Goal: Task Accomplishment & Management: Manage account settings

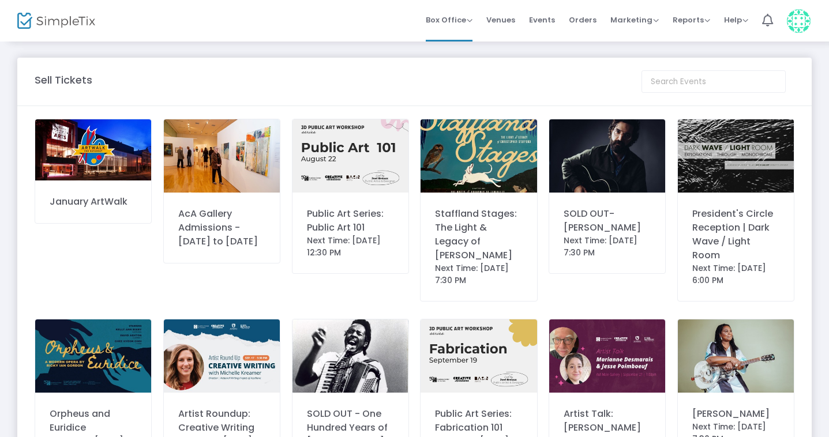
click at [447, 232] on div "Staffland Stages: The Light & Legacy of Christopher Stafford" at bounding box center [478, 234] width 87 height 55
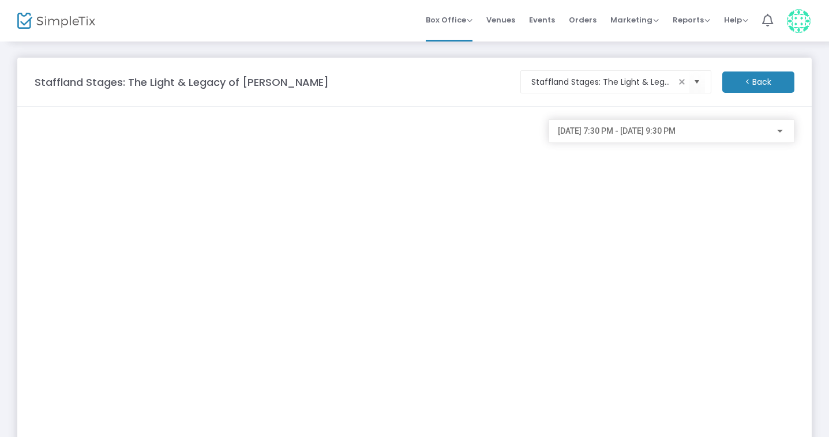
click at [623, 127] on span "8/22/2025 @ 7:30 PM - 8/22/2025 @ 9:30 PM" at bounding box center [617, 130] width 118 height 9
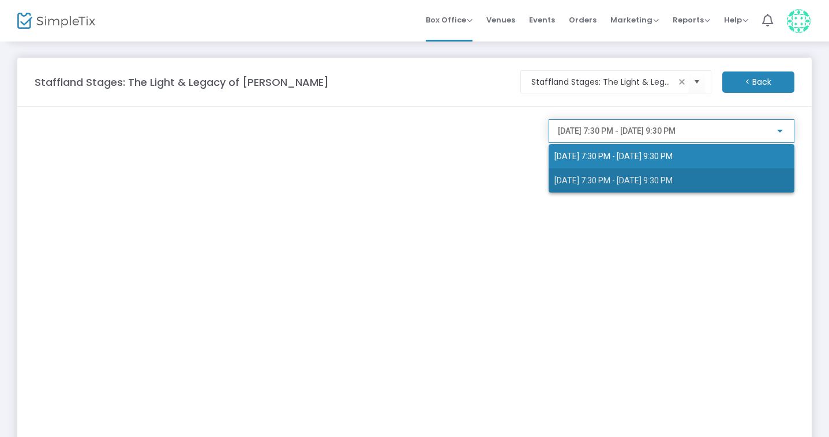
click at [624, 180] on span "8/23/2025 @ 7:30 PM - 8/23/2025 @ 9:30 PM" at bounding box center [613, 180] width 118 height 9
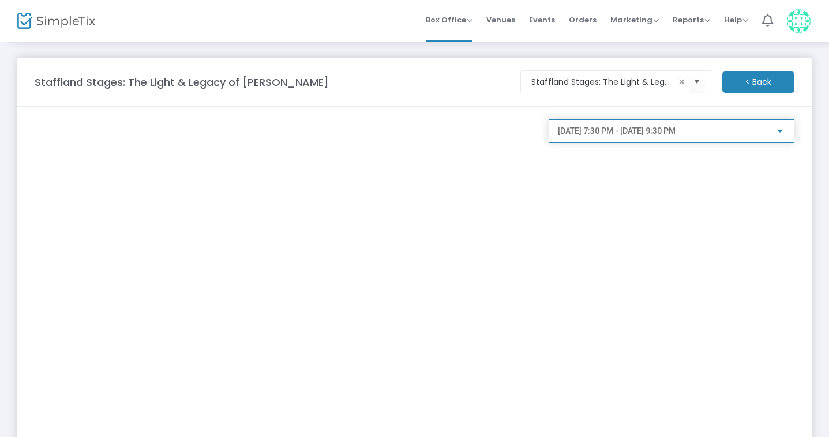
click at [675, 131] on span "8/23/2025 @ 7:30 PM - 8/23/2025 @ 9:30 PM" at bounding box center [617, 130] width 118 height 9
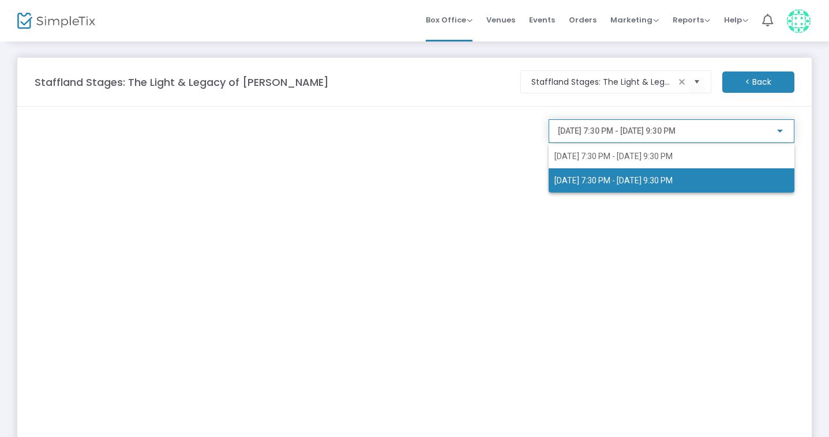
click at [668, 187] on span "8/23/2025 @ 7:30 PM - 8/23/2025 @ 9:30 PM" at bounding box center [671, 180] width 234 height 24
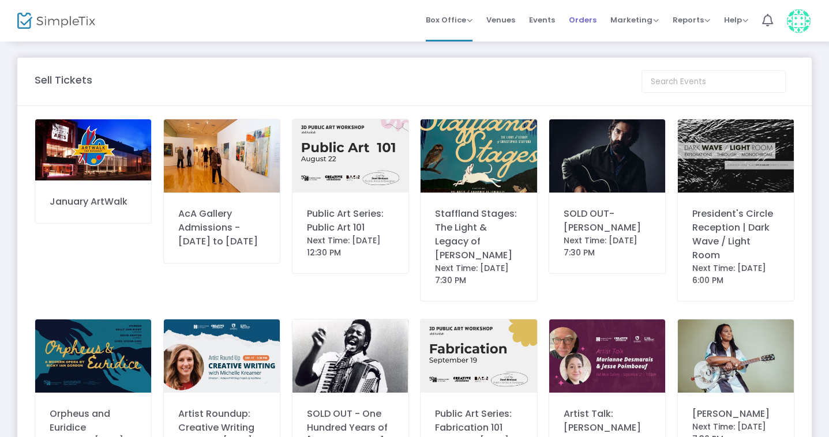
click at [588, 15] on span "Orders" at bounding box center [583, 19] width 28 height 29
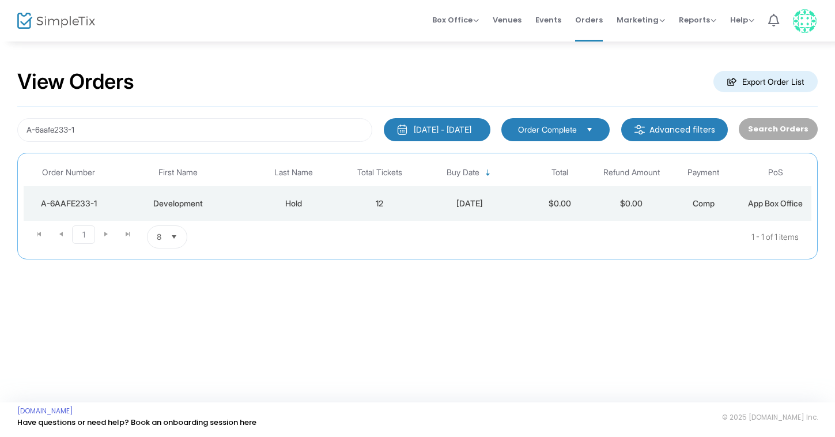
click at [566, 134] on span "Order Complete" at bounding box center [547, 130] width 59 height 12
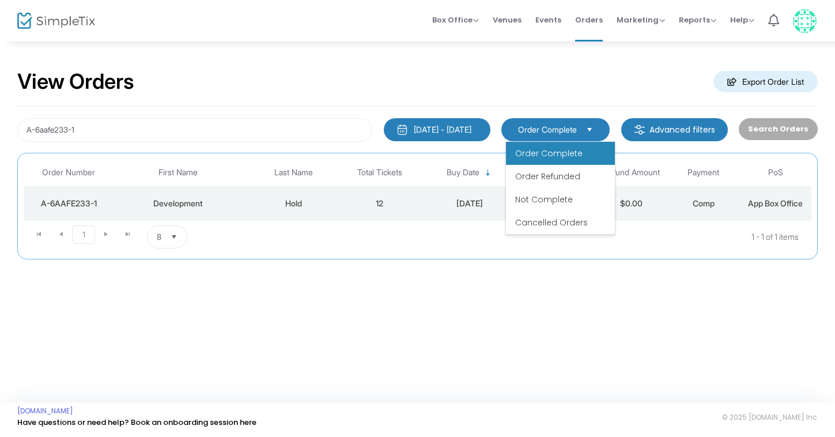
click at [558, 150] on span "Order Complete" at bounding box center [548, 154] width 67 height 12
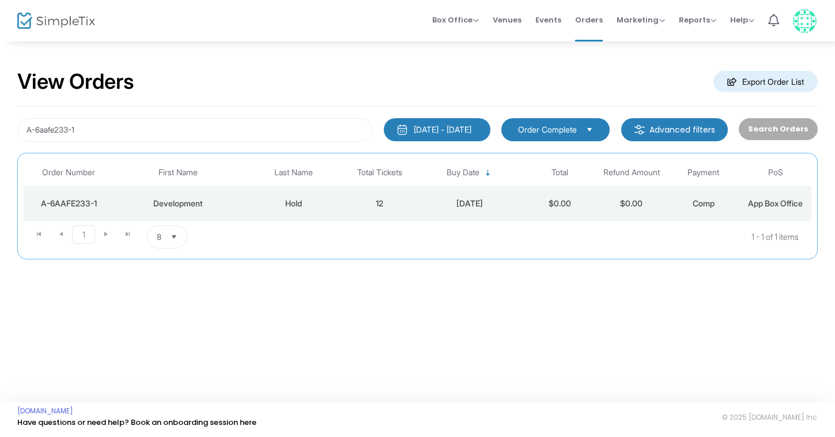
click at [455, 127] on div "[DATE] - [DATE]" at bounding box center [443, 130] width 58 height 12
click at [599, 69] on div "View Orders Export Order List" at bounding box center [417, 82] width 801 height 49
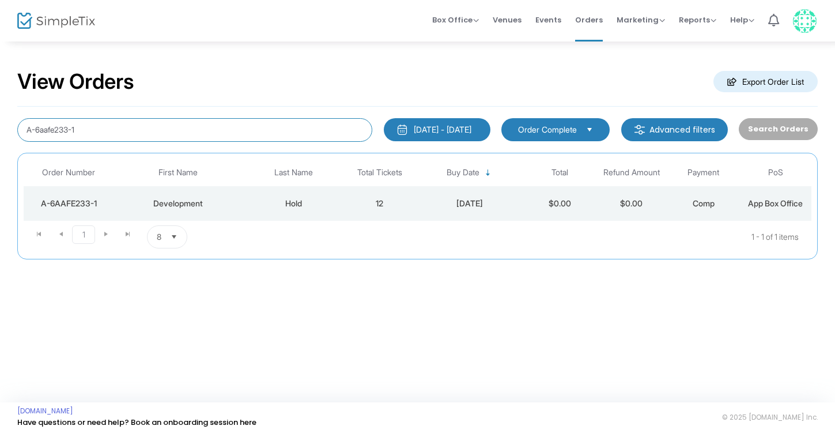
click at [276, 131] on input "A-6aafe233-1" at bounding box center [194, 130] width 355 height 24
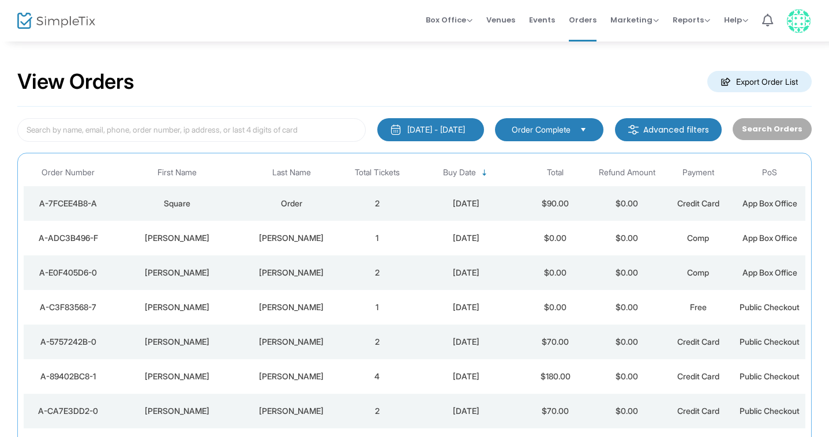
click at [269, 208] on div "Order" at bounding box center [291, 204] width 94 height 12
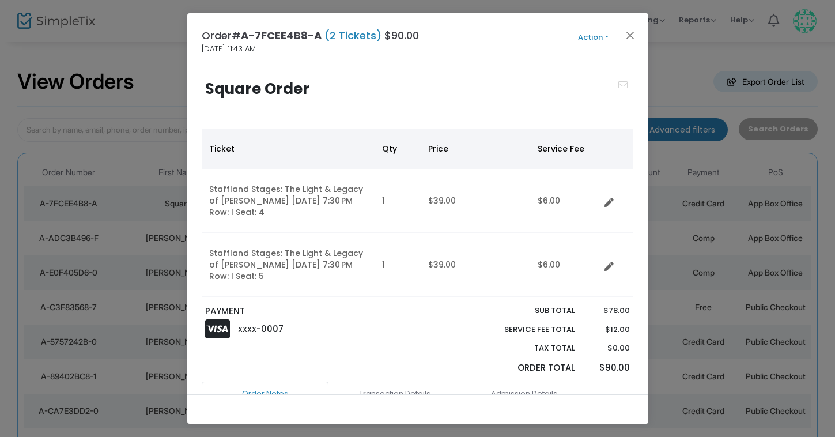
click at [605, 44] on div "Order# A-7FCEE4B8-A (2 Tickets) $90.00 8/22/2025 11:43 AM Action Mark Admitted …" at bounding box center [417, 35] width 461 height 45
click at [600, 40] on button "Action" at bounding box center [593, 37] width 69 height 13
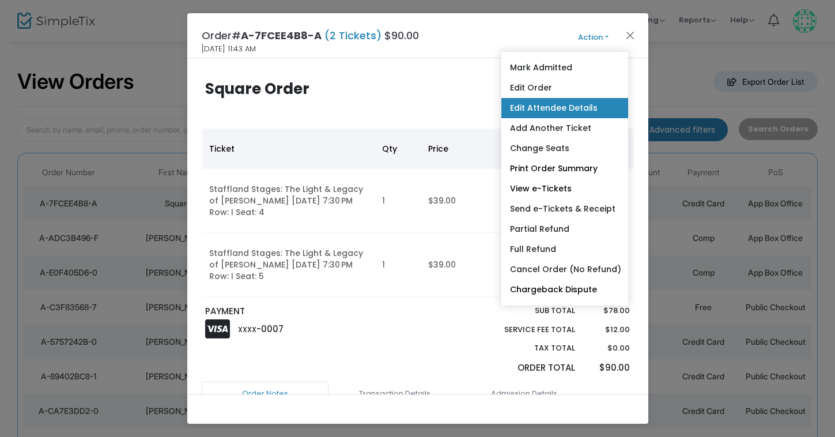
click at [584, 112] on link "Edit Attendee Details" at bounding box center [565, 108] width 127 height 20
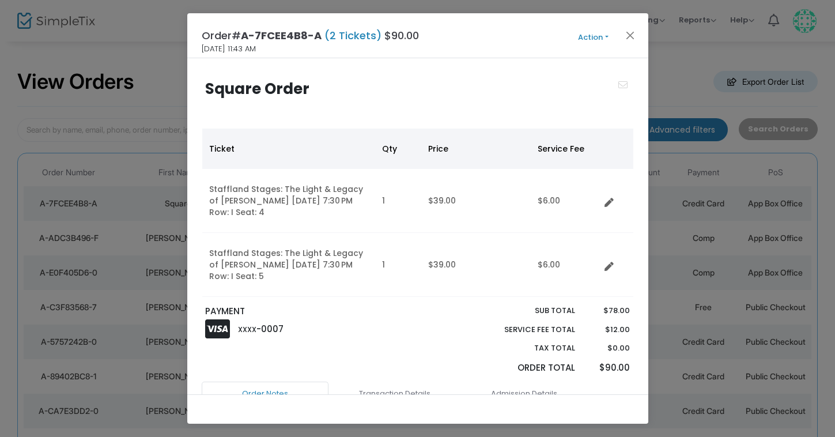
click at [607, 39] on button "Action" at bounding box center [593, 37] width 69 height 13
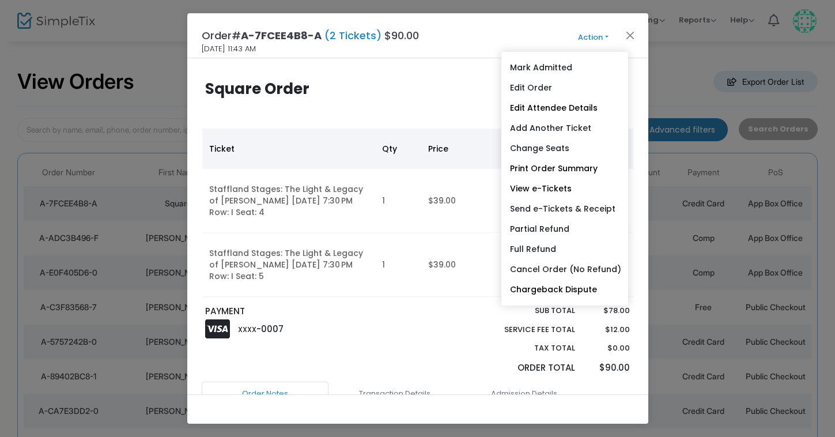
click at [446, 95] on div at bounding box center [527, 102] width 218 height 44
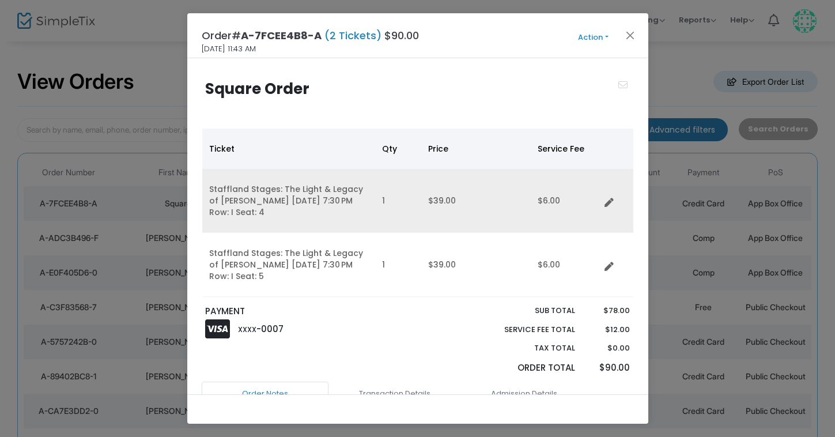
click at [614, 198] on link "Data table" at bounding box center [613, 201] width 12 height 12
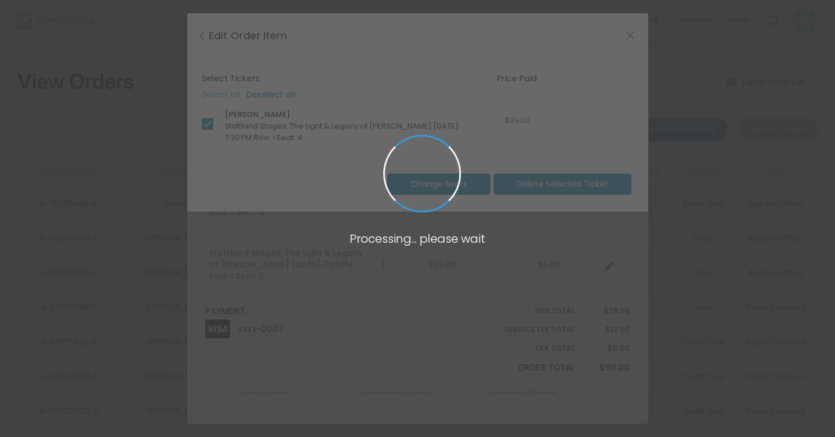
click at [628, 30] on body "Processing... please wait Box Office Sell Tickets Bookings Sell Season Pass Ven…" at bounding box center [417, 218] width 835 height 437
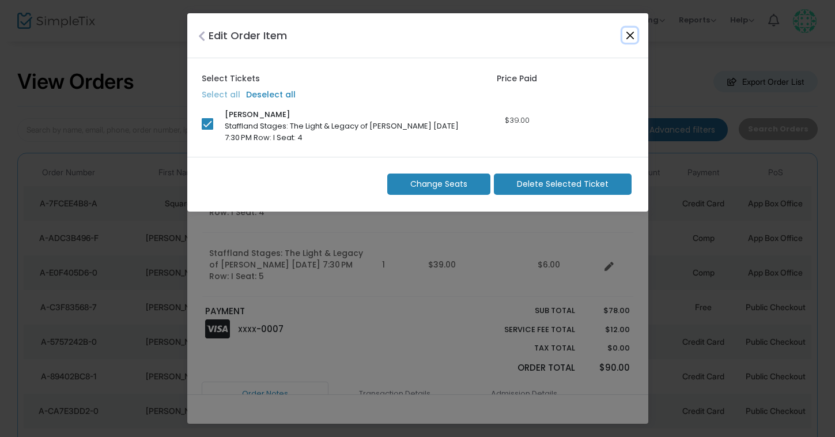
click at [628, 35] on button "Close" at bounding box center [630, 35] width 15 height 15
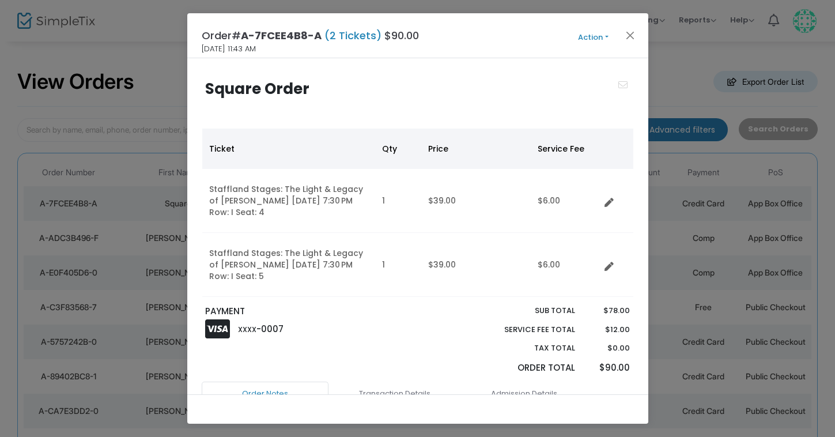
click at [600, 35] on button "Action" at bounding box center [593, 37] width 69 height 13
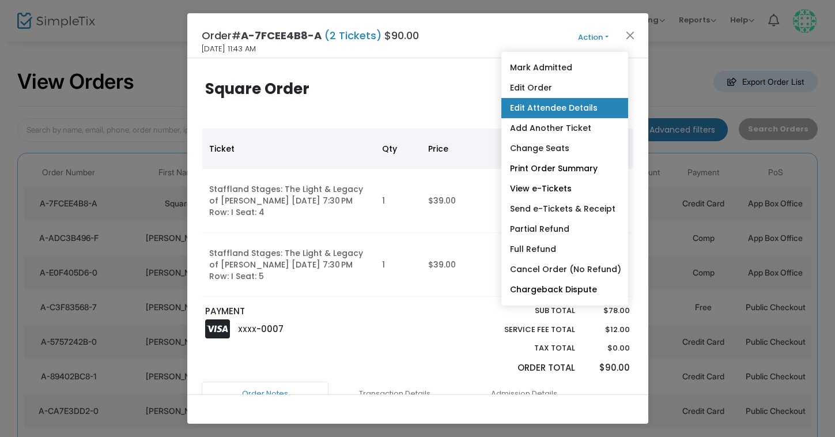
click at [565, 109] on link "Edit Attendee Details" at bounding box center [565, 108] width 127 height 20
